Goal: Book appointment/travel/reservation

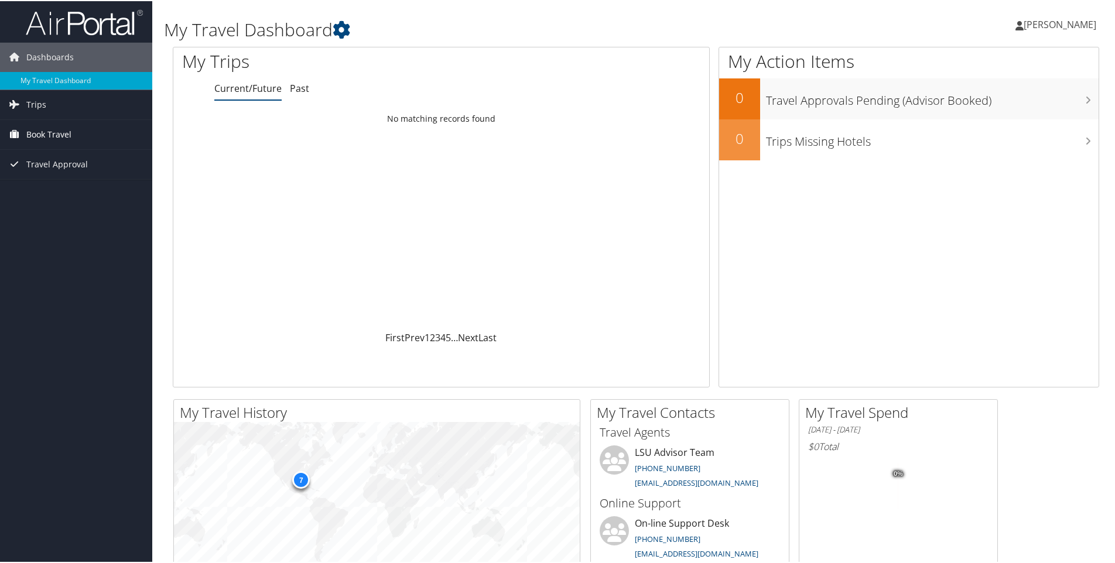
click at [36, 125] on span "Book Travel" at bounding box center [48, 133] width 45 height 29
click at [42, 168] on link "Book/Manage Online Trips" at bounding box center [76, 175] width 152 height 18
click at [59, 173] on link "Book/Manage Online Trips" at bounding box center [76, 175] width 152 height 18
